Goal: Task Accomplishment & Management: Manage account settings

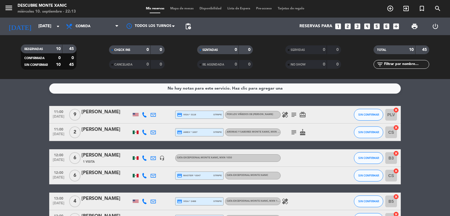
click at [49, 20] on div "[DATE] [DATE] arrow_drop_down" at bounding box center [33, 26] width 59 height 13
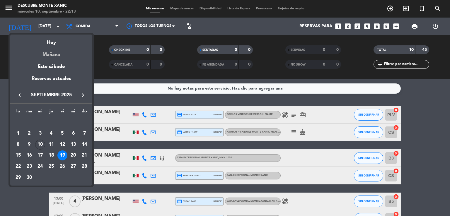
click at [56, 54] on div "Mañana" at bounding box center [51, 53] width 82 height 12
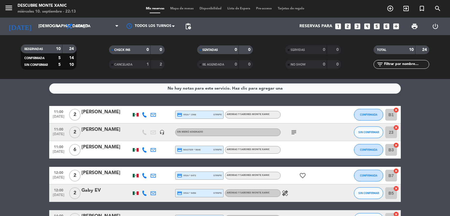
click at [161, 133] on icon "headset_mic" at bounding box center [161, 132] width 5 height 5
click at [295, 130] on icon "subject" at bounding box center [293, 132] width 7 height 7
click at [23, 127] on bookings-row "11:00 [DATE] 2 [PERSON_NAME] credit_card visa * 1548 stripe Aromas y Sabores [P…" at bounding box center [225, 210] width 450 height 209
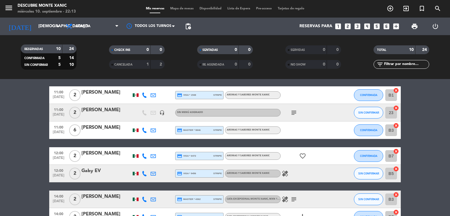
scroll to position [29, 0]
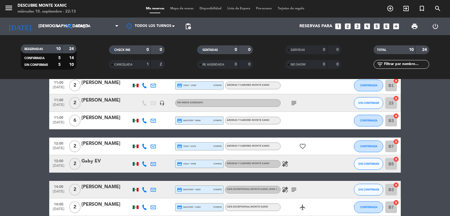
click at [112, 120] on div "[PERSON_NAME]" at bounding box center [106, 118] width 50 height 8
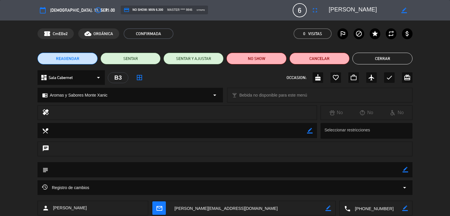
click at [403, 59] on button "Cerrar" at bounding box center [383, 59] width 60 height 12
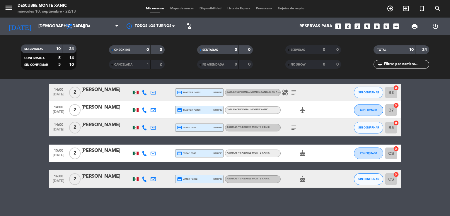
scroll to position [128, 0]
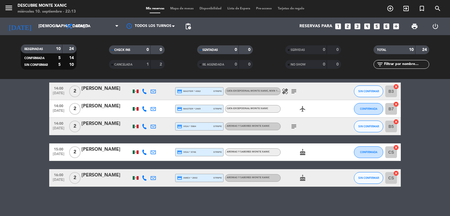
click at [294, 91] on icon "subject" at bounding box center [293, 91] width 7 height 7
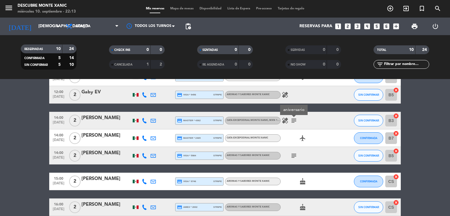
click at [285, 123] on icon "healing" at bounding box center [285, 120] width 7 height 7
click at [145, 118] on div at bounding box center [144, 120] width 9 height 17
click at [145, 119] on icon at bounding box center [144, 120] width 5 height 5
click at [24, 148] on bookings-row "11:00 [DATE] 2 [PERSON_NAME] credit_card visa * 1548 stripe Aromas y Sabores [P…" at bounding box center [225, 112] width 450 height 209
click at [293, 159] on icon "subject" at bounding box center [293, 155] width 7 height 7
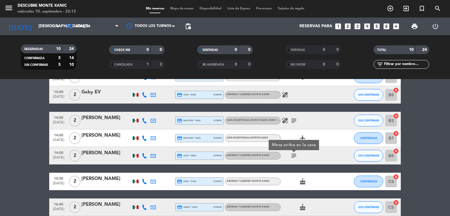
click at [19, 148] on bookings-row "11:00 [DATE] 2 [PERSON_NAME] credit_card visa * 1548 stripe Aromas y Sabores [P…" at bounding box center [225, 112] width 450 height 209
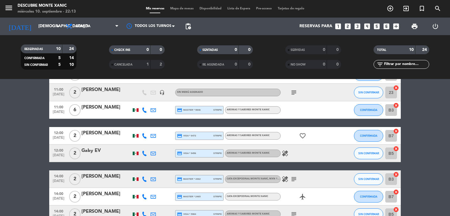
scroll to position [0, 0]
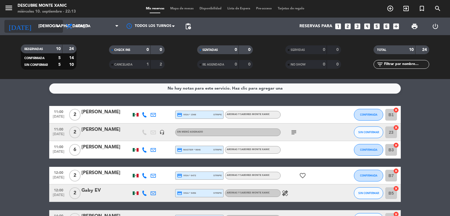
click at [49, 29] on input "[DEMOGRAPHIC_DATA][DATE]" at bounding box center [63, 26] width 56 height 11
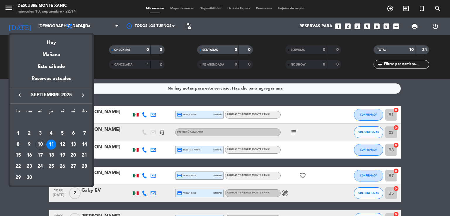
click at [62, 145] on div "12" at bounding box center [62, 145] width 10 height 10
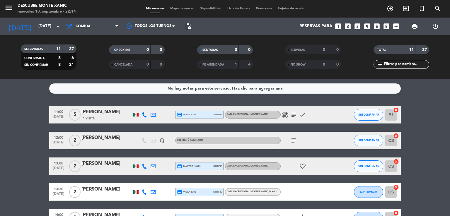
click at [295, 113] on icon "subject" at bounding box center [293, 114] width 7 height 7
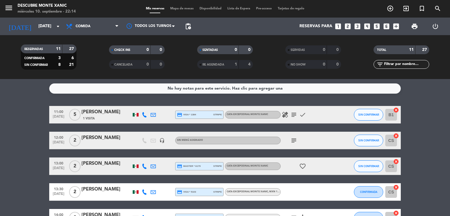
click at [162, 141] on icon "headset_mic" at bounding box center [161, 140] width 5 height 5
click at [293, 142] on icon "subject" at bounding box center [293, 140] width 7 height 7
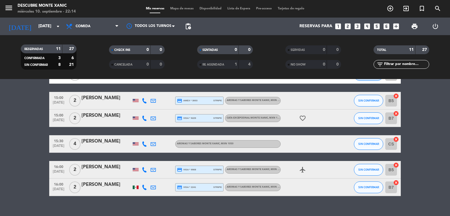
scroll to position [170, 0]
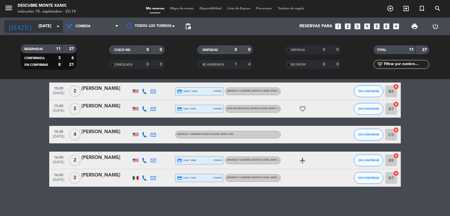
click at [57, 25] on icon "arrow_drop_down" at bounding box center [58, 26] width 7 height 7
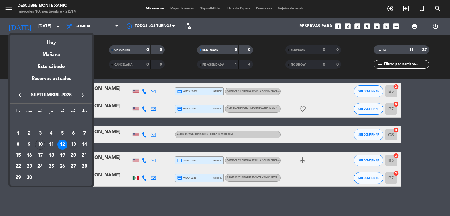
click at [74, 144] on div "13" at bounding box center [73, 145] width 10 height 10
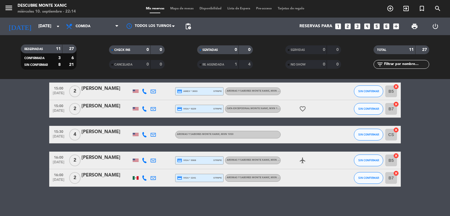
type input "[DATE]"
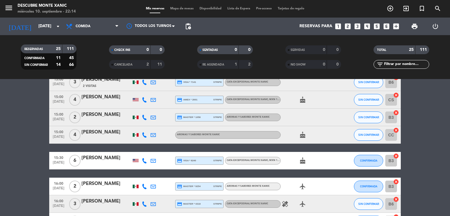
scroll to position [381, 0]
